Goal: Check status: Check status

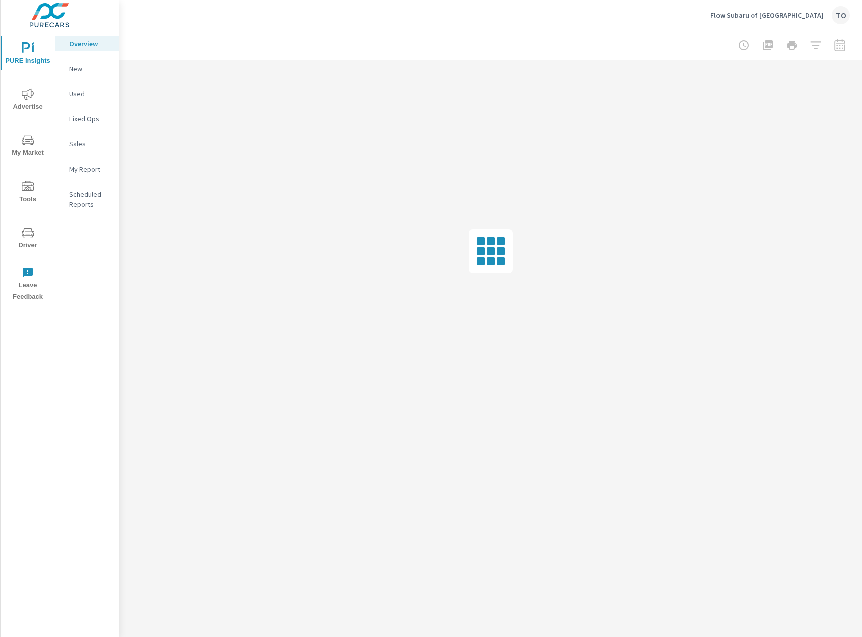
click at [29, 152] on span "My Market" at bounding box center [28, 147] width 48 height 25
click at [45, 110] on span "Advertise" at bounding box center [28, 100] width 48 height 25
click at [84, 144] on p "Social" at bounding box center [90, 144] width 42 height 10
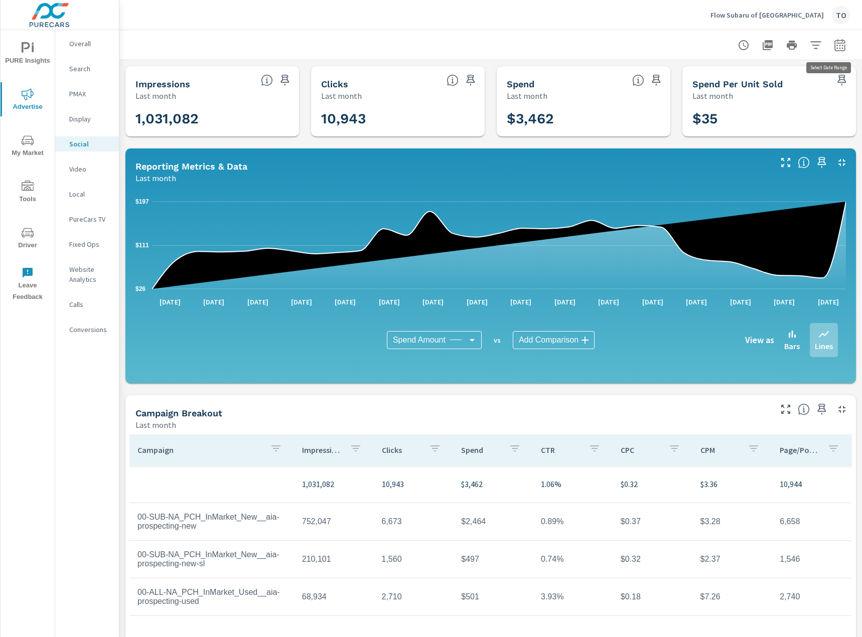
click at [842, 49] on icon "button" at bounding box center [840, 45] width 12 height 12
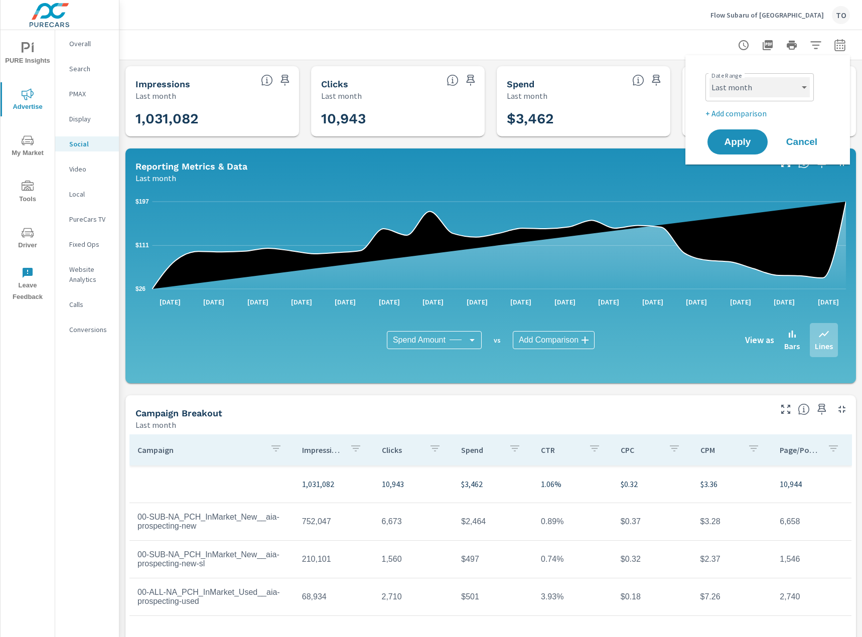
click at [794, 90] on select "Custom [DATE] Last week Last 7 days Last 14 days Last 30 days Last 45 days Last…" at bounding box center [760, 87] width 100 height 20
click at [710, 77] on select "Custom [DATE] Last week Last 7 days Last 14 days Last 30 days Last 45 days Last…" at bounding box center [760, 87] width 100 height 20
select select "Month to date"
click at [749, 138] on span "Apply" at bounding box center [737, 143] width 41 height 10
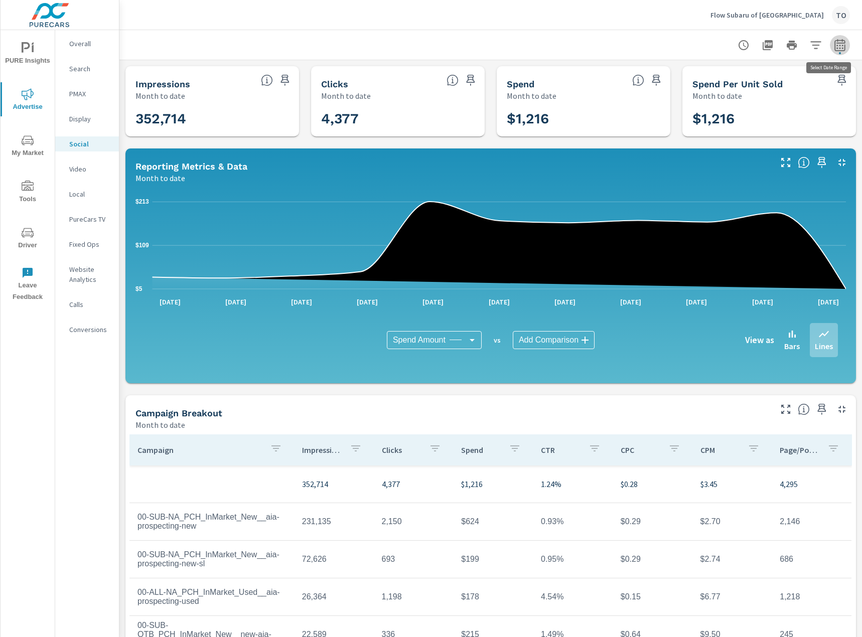
click at [843, 45] on icon "button" at bounding box center [840, 47] width 7 height 4
select select "Month to date"
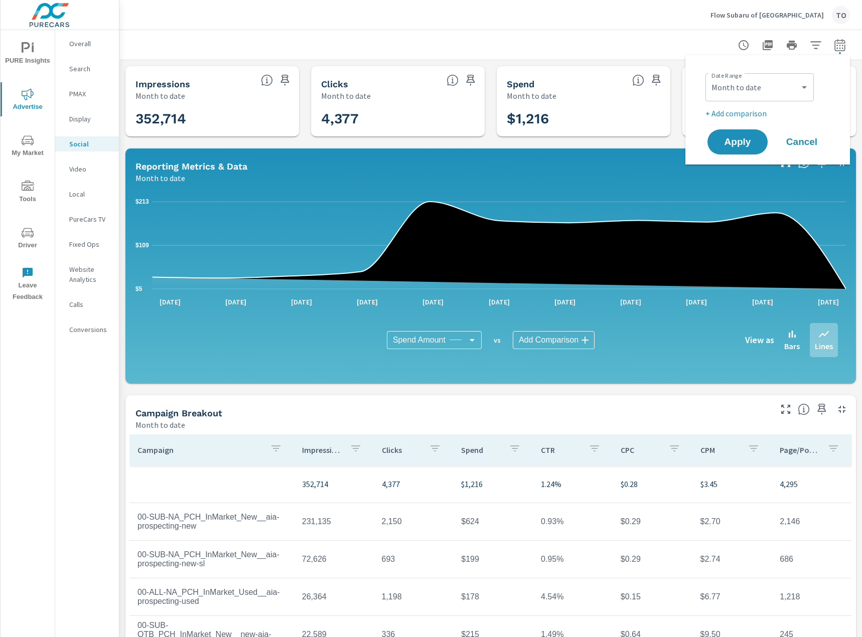
click at [753, 119] on p "+ Add comparison" at bounding box center [770, 113] width 128 height 12
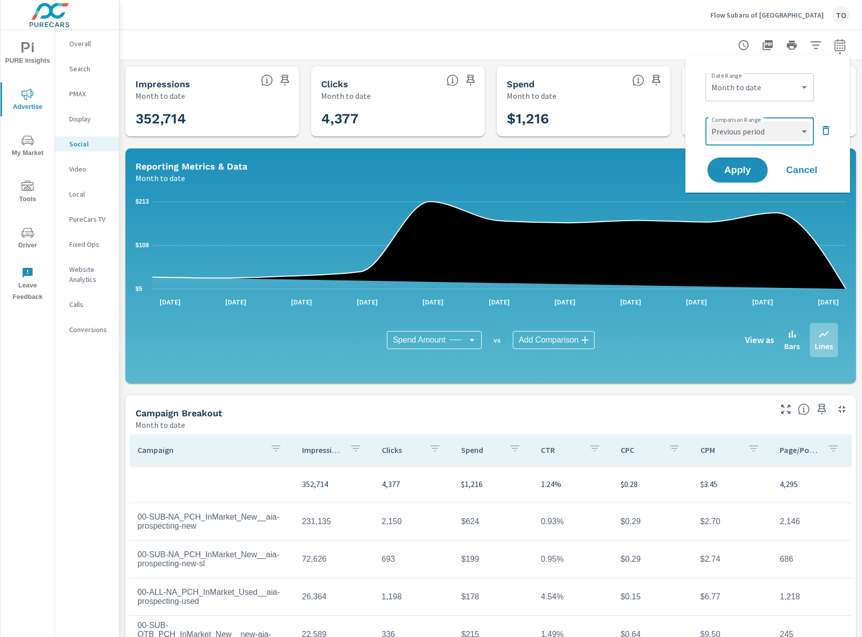
click at [764, 139] on select "Custom Previous period Previous month Previous year" at bounding box center [760, 131] width 100 height 20
click at [710, 121] on select "Custom Previous period Previous month Previous year" at bounding box center [760, 131] width 100 height 20
select select "Previous month"
click at [745, 166] on span "Apply" at bounding box center [737, 171] width 41 height 10
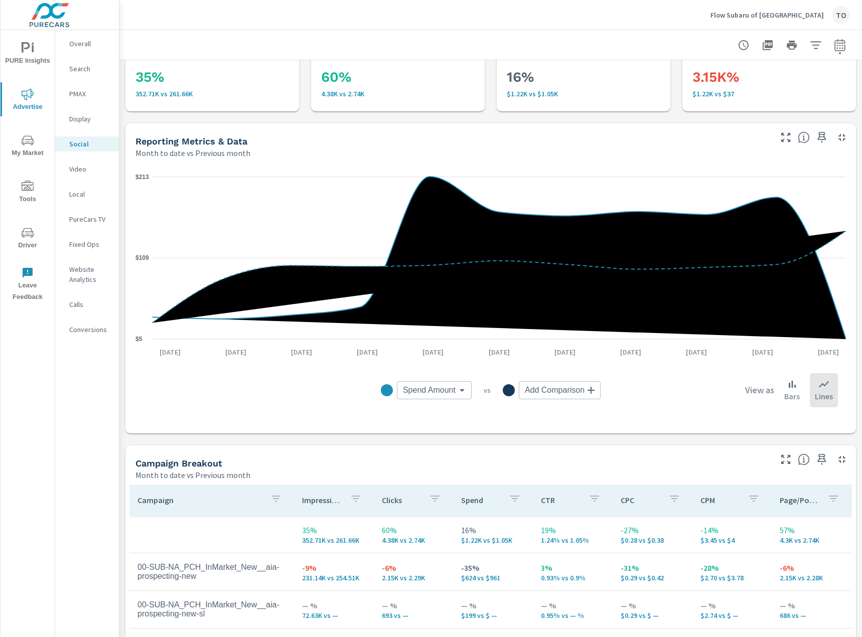
scroll to position [251, 0]
